Goal: Information Seeking & Learning: Learn about a topic

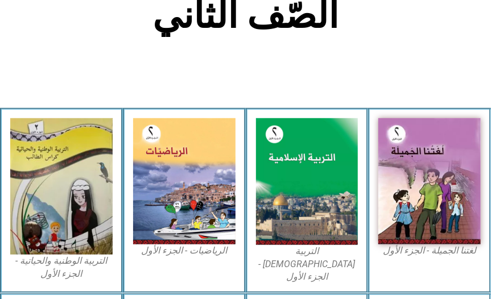
scroll to position [266, 0]
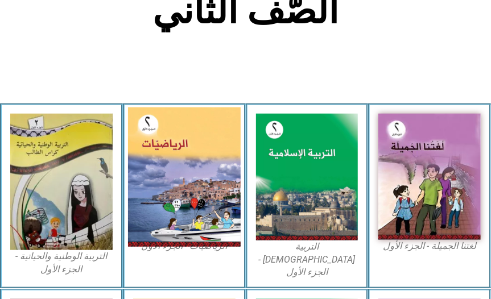
click at [154, 194] on img at bounding box center [184, 176] width 113 height 139
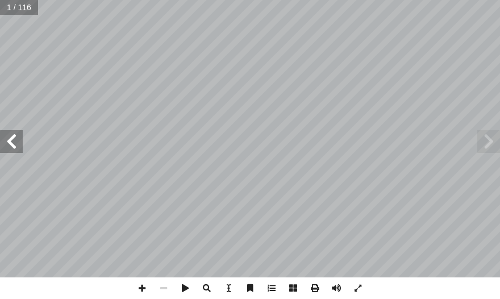
click at [7, 143] on span at bounding box center [11, 141] width 23 height 23
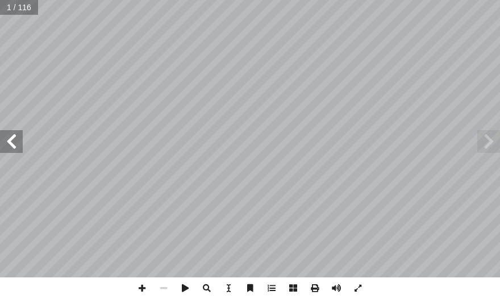
click at [7, 143] on span at bounding box center [11, 141] width 23 height 23
click at [11, 144] on span at bounding box center [11, 141] width 23 height 23
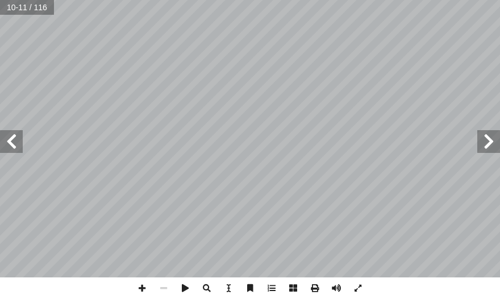
click at [11, 144] on span at bounding box center [11, 141] width 23 height 23
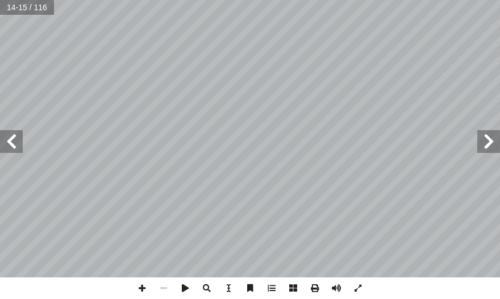
click at [11, 144] on span at bounding box center [11, 141] width 23 height 23
click at [13, 150] on span at bounding box center [11, 141] width 23 height 23
click at [139, 291] on span at bounding box center [142, 289] width 22 height 22
click at [9, 136] on span at bounding box center [11, 141] width 23 height 23
click at [137, 294] on span at bounding box center [142, 289] width 22 height 22
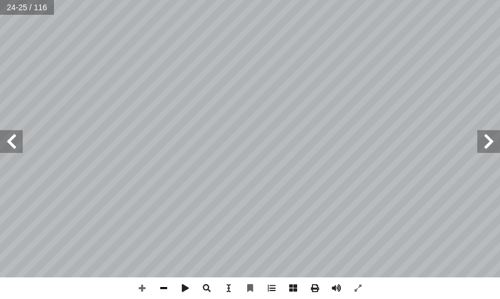
click at [167, 289] on span at bounding box center [164, 289] width 22 height 22
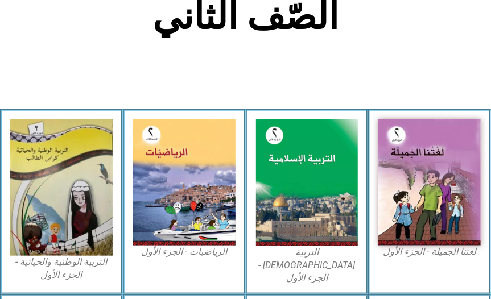
scroll to position [286, 0]
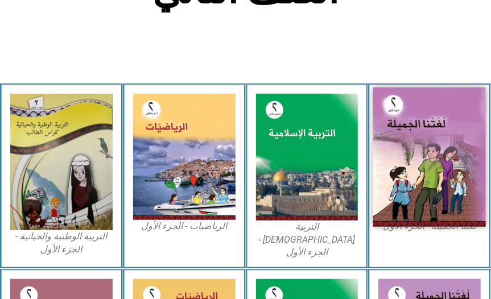
click at [394, 138] on img at bounding box center [429, 156] width 113 height 139
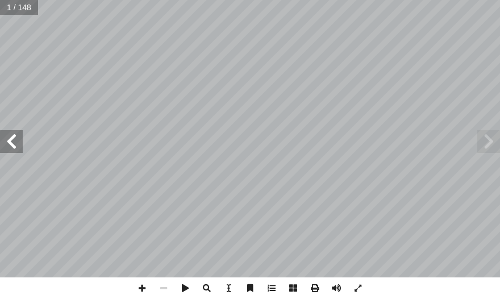
click at [12, 140] on span at bounding box center [11, 141] width 23 height 23
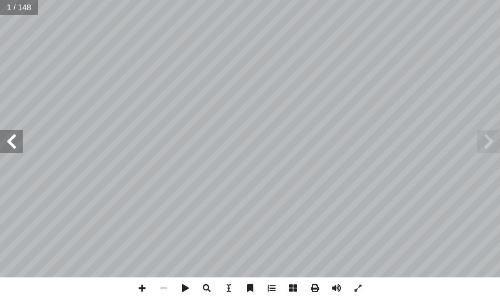
click at [12, 140] on span at bounding box center [11, 141] width 23 height 23
click at [12, 141] on span at bounding box center [11, 141] width 23 height 23
click at [13, 143] on span at bounding box center [11, 141] width 23 height 23
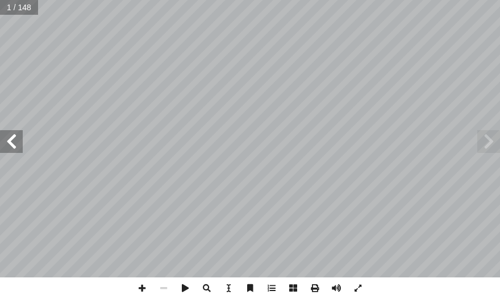
click at [13, 143] on span at bounding box center [11, 141] width 23 height 23
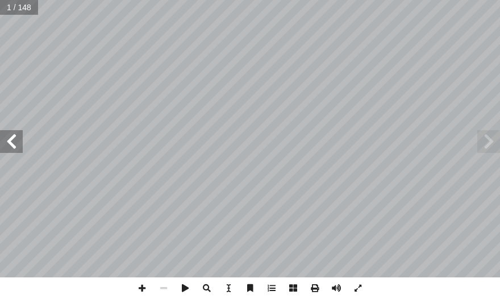
click at [14, 144] on span at bounding box center [11, 141] width 23 height 23
click at [15, 144] on span at bounding box center [11, 141] width 23 height 23
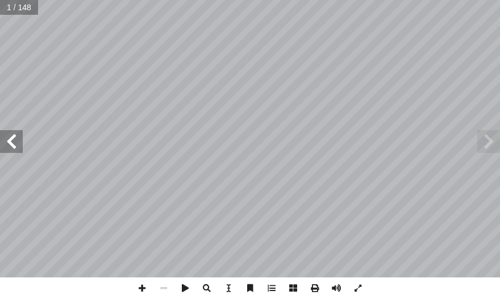
click at [15, 144] on span at bounding box center [11, 141] width 23 height 23
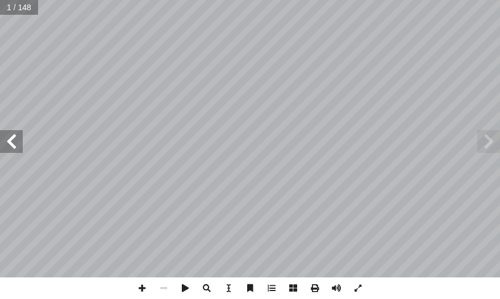
click at [15, 144] on span at bounding box center [11, 141] width 23 height 23
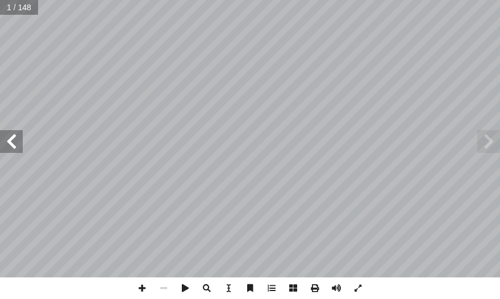
click at [15, 144] on span at bounding box center [11, 141] width 23 height 23
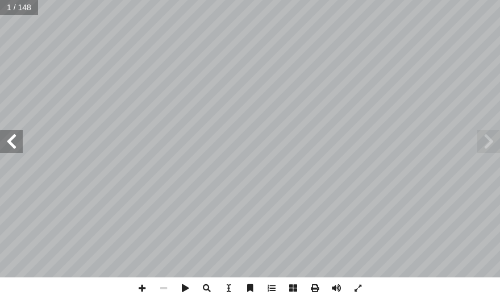
click at [15, 144] on span at bounding box center [11, 141] width 23 height 23
click at [15, 145] on span at bounding box center [11, 141] width 23 height 23
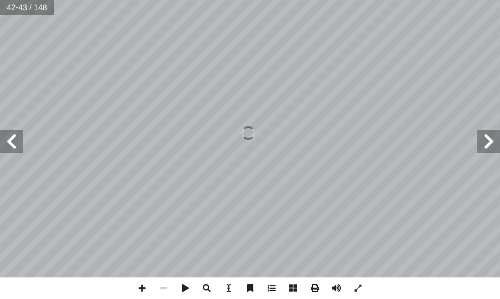
click at [21, 140] on span at bounding box center [11, 141] width 23 height 23
click at [490, 135] on span at bounding box center [489, 141] width 23 height 23
click at [139, 288] on span at bounding box center [142, 289] width 22 height 22
